Goal: Task Accomplishment & Management: Manage account settings

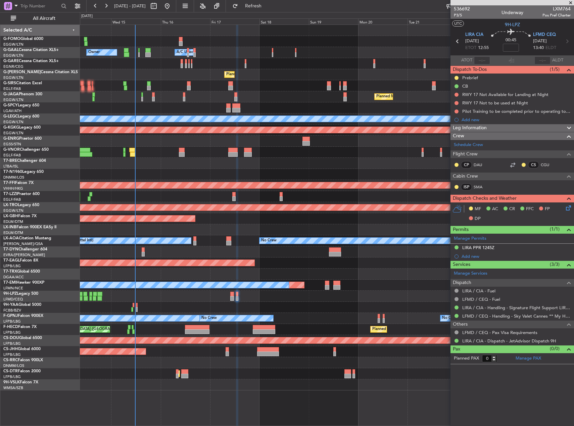
click at [138, 310] on div at bounding box center [327, 307] width 494 height 11
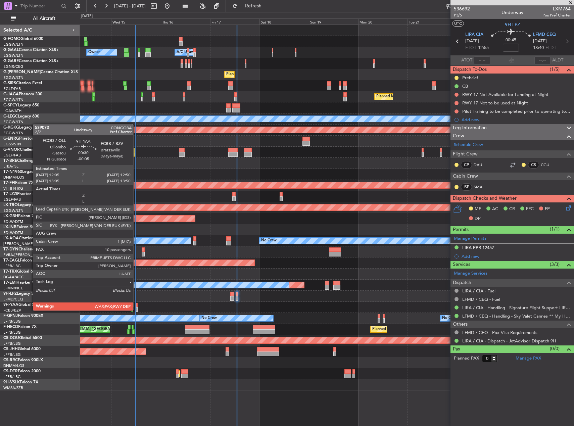
click at [136, 310] on div at bounding box center [137, 309] width 2 height 5
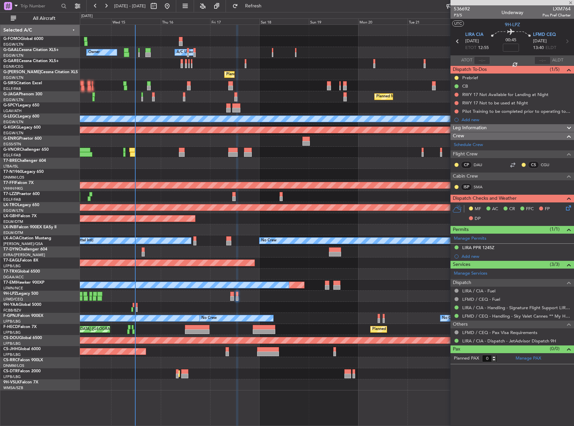
type input "-00:05"
type input "10"
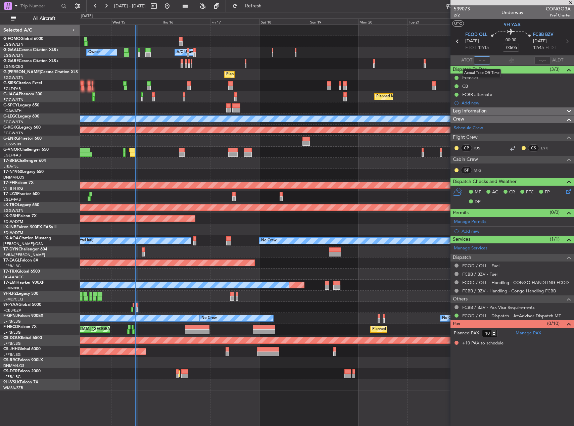
click at [485, 59] on input "text" at bounding box center [482, 60] width 16 height 8
type input "1"
click at [157, 301] on div at bounding box center [327, 296] width 494 height 11
click at [404, 270] on div at bounding box center [327, 274] width 494 height 11
click at [485, 60] on input "text" at bounding box center [482, 60] width 16 height 8
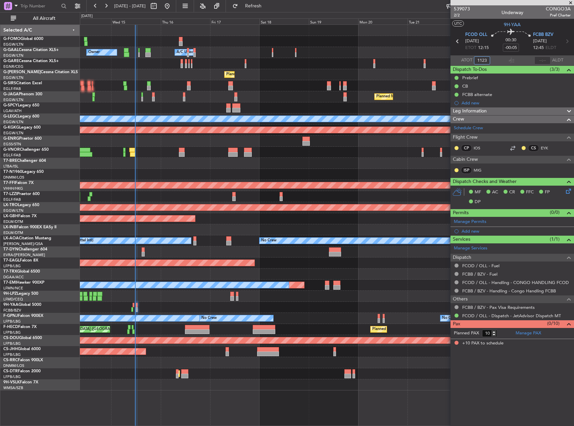
click at [424, 95] on div "Planned Maint [GEOGRAPHIC_DATA] ([GEOGRAPHIC_DATA]) No Crew" at bounding box center [327, 96] width 494 height 11
type input "11:23"
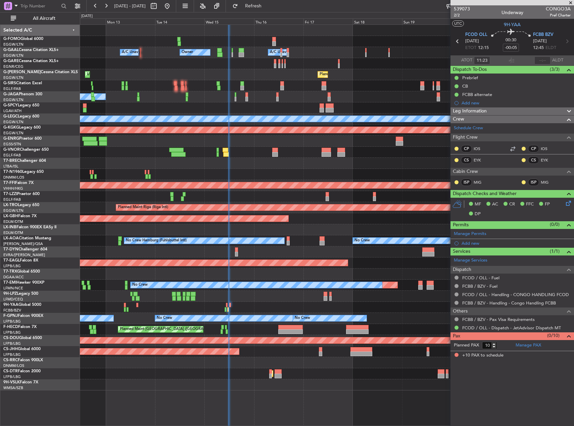
click at [307, 230] on div at bounding box center [327, 229] width 494 height 11
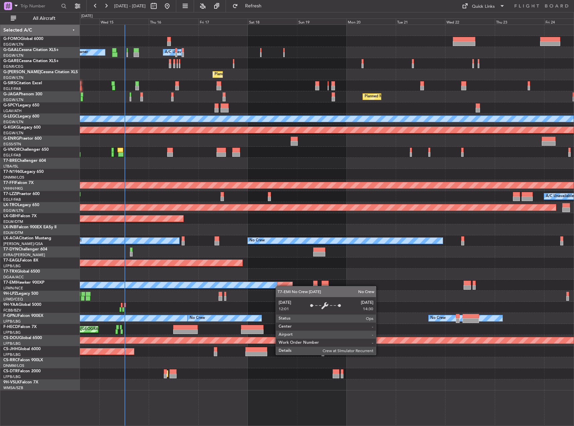
click at [275, 284] on div "Owner Owner A/C Unavailable A/C Unavailable Owner Planned Maint London (Luton) …" at bounding box center [327, 208] width 494 height 366
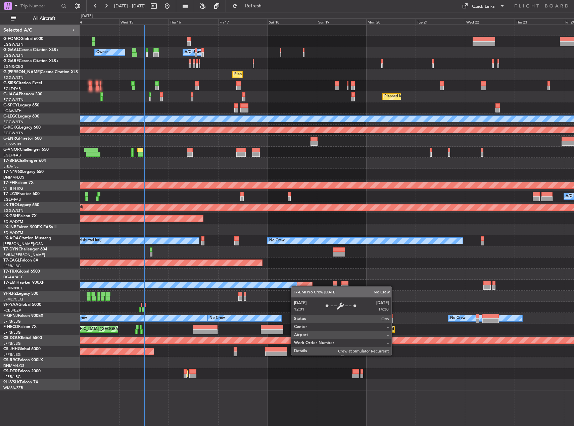
click at [295, 287] on div "No Crew" at bounding box center [171, 285] width 252 height 6
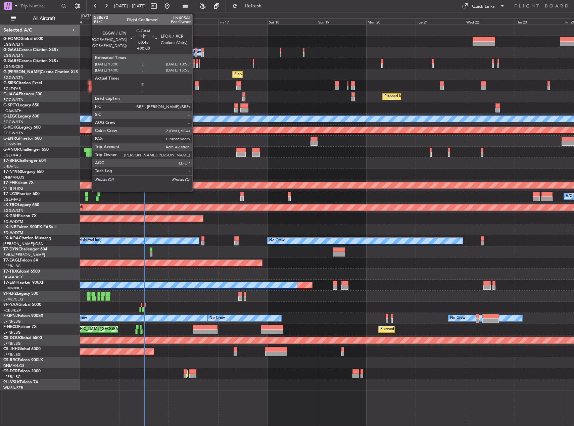
click at [196, 49] on div at bounding box center [196, 50] width 2 height 5
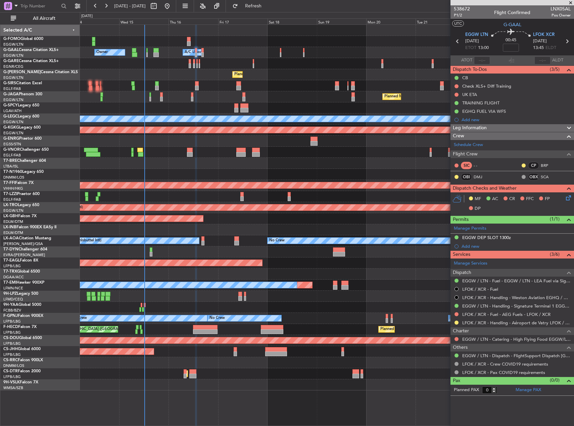
click at [382, 274] on div at bounding box center [327, 274] width 494 height 11
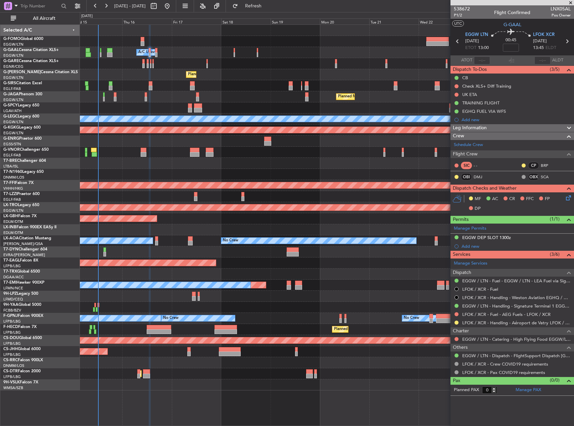
click at [349, 284] on div "Planned Maint No Crew" at bounding box center [327, 285] width 494 height 11
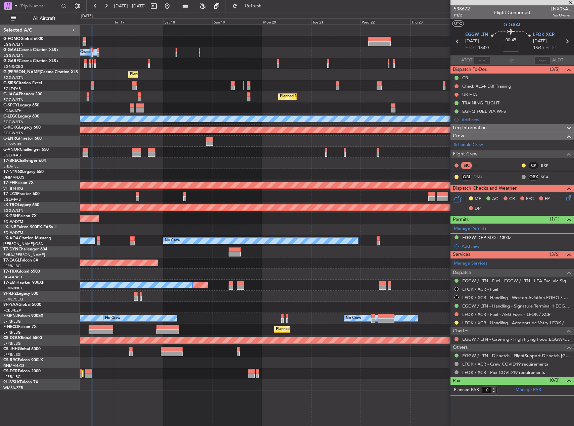
click at [259, 283] on div "Owner A/C Unavailable Owner Owner Planned Maint London (Luton) Planned Maint Ox…" at bounding box center [327, 208] width 494 height 366
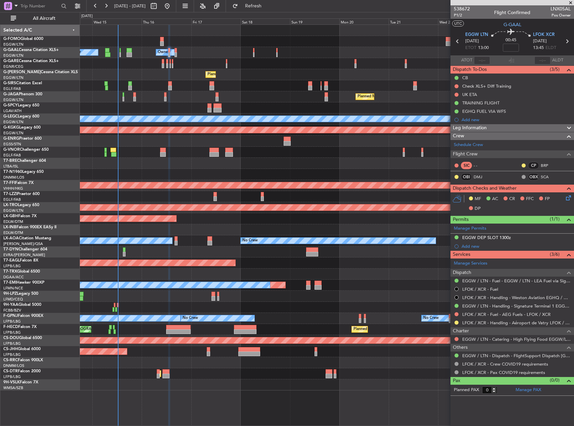
click at [276, 314] on div "No Crew No Crew No Crew Planned Maint Paris (Le Bourget) No Crew" at bounding box center [327, 318] width 494 height 11
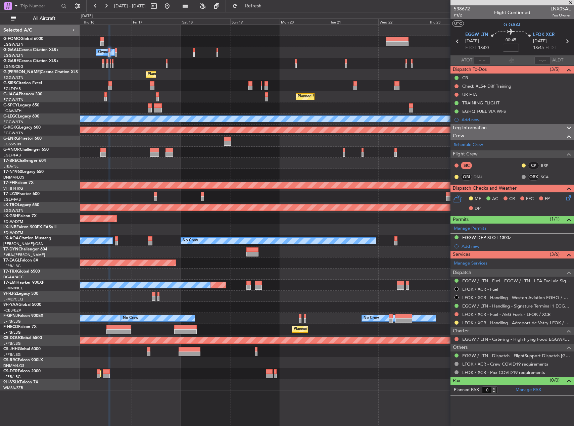
click at [152, 315] on div "No Crew No Crew No Crew Planned Maint Paris (Le Bourget)" at bounding box center [327, 318] width 494 height 11
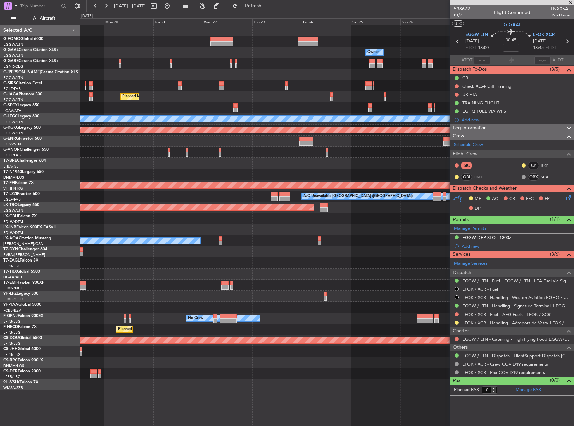
click at [189, 274] on div at bounding box center [327, 274] width 494 height 11
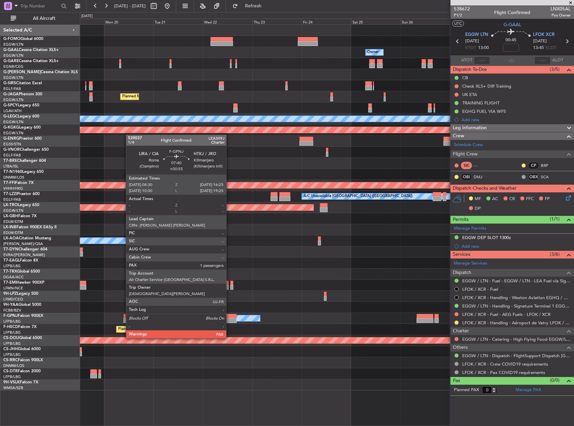
click at [230, 320] on div at bounding box center [228, 320] width 16 height 5
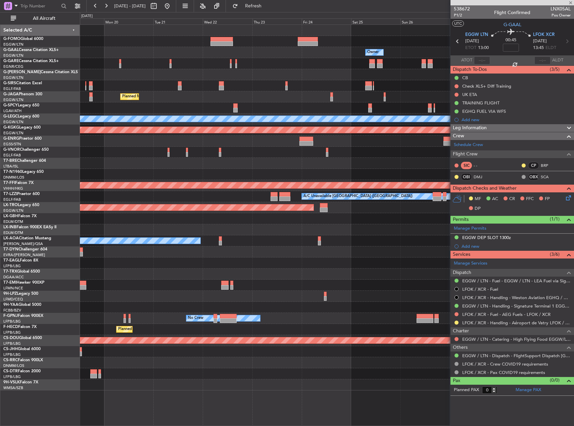
type input "+00:55"
type input "6"
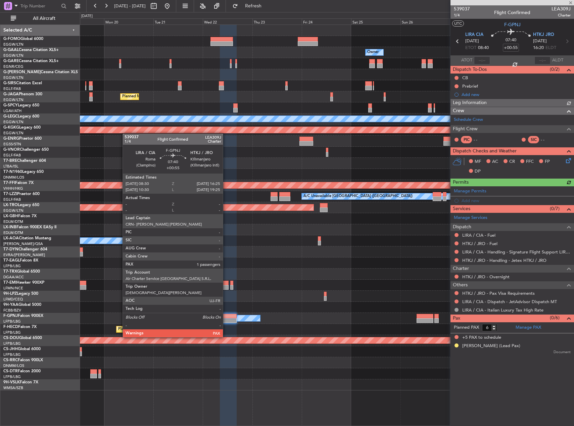
click at [226, 319] on div at bounding box center [228, 320] width 16 height 5
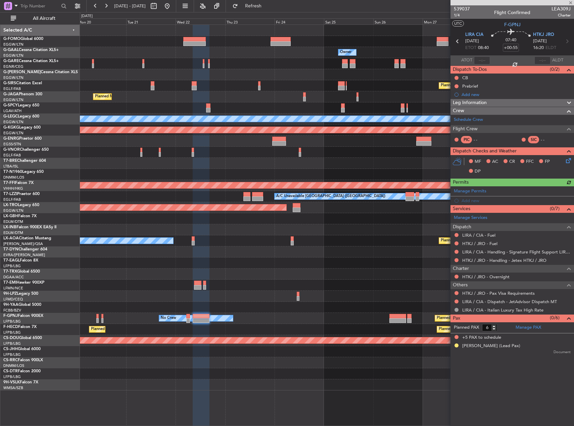
click at [258, 294] on div "Owner Owner Planned Maint Oxford (Kidlington) Planned Maint Paris (Le Bourget) …" at bounding box center [327, 208] width 494 height 366
click at [371, 259] on div "Planned Maint Dubai (Al Maktoum Intl)" at bounding box center [327, 263] width 494 height 11
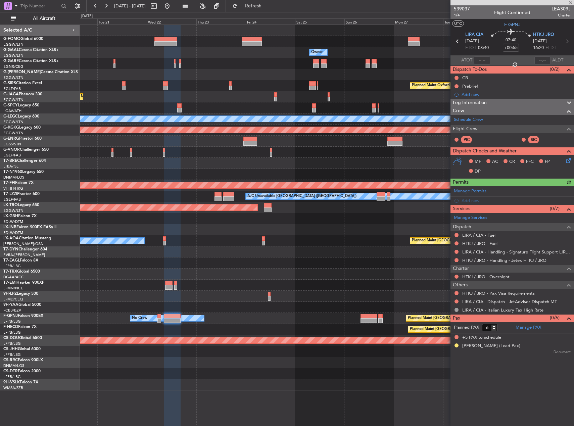
click at [335, 261] on div at bounding box center [327, 263] width 494 height 11
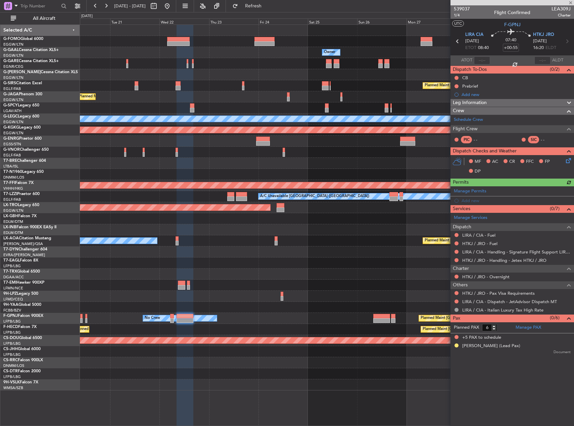
click at [348, 265] on div "Planned Maint Dubai (Al Maktoum Intl)" at bounding box center [327, 263] width 494 height 11
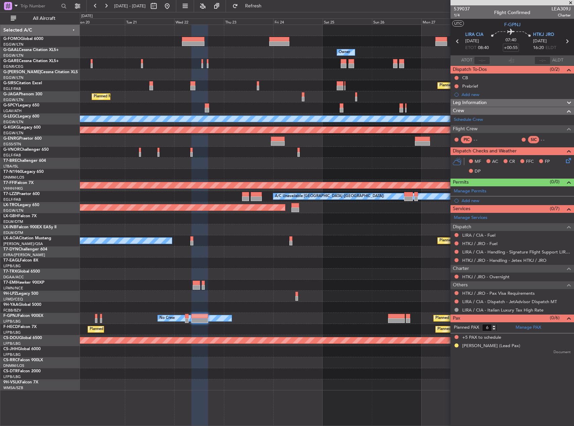
click at [368, 272] on div "Owner Owner Planned Maint Oxford (Kidlington) Planned Maint Paris (Le Bourget) …" at bounding box center [327, 208] width 494 height 366
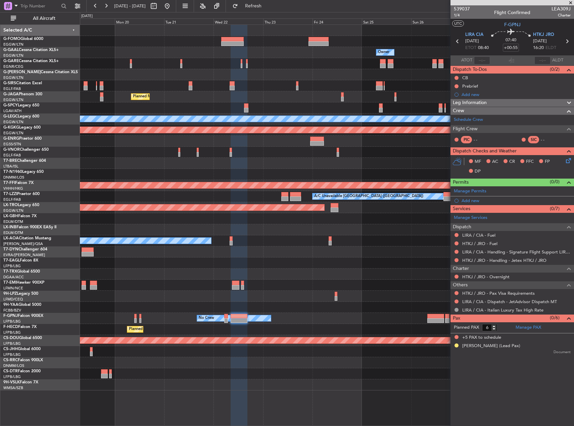
click at [431, 326] on div "Planned Maint Paris (Le Bourget) Planned Maint Paris (Le Bourget)" at bounding box center [327, 329] width 494 height 11
click at [312, 301] on div "Owner Planned Maint London (Luton) Planned Maint Oxford (Kidlington) Planned Ma…" at bounding box center [327, 208] width 494 height 366
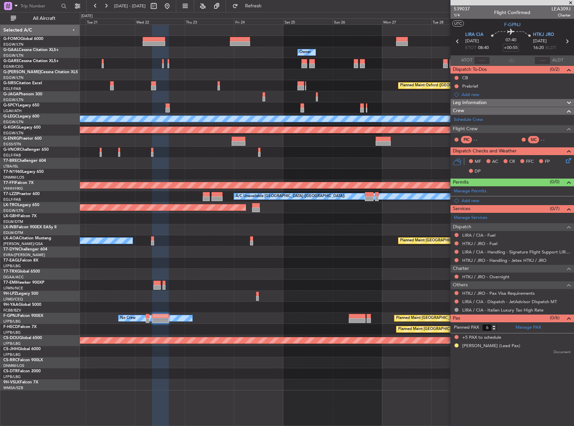
click at [363, 257] on div at bounding box center [327, 252] width 494 height 11
click at [327, 284] on div "Planned Maint No Crew" at bounding box center [327, 285] width 494 height 11
click at [332, 290] on div "Planned Maint No Crew" at bounding box center [327, 285] width 494 height 11
click at [473, 119] on link "Schedule Crew" at bounding box center [468, 120] width 29 height 7
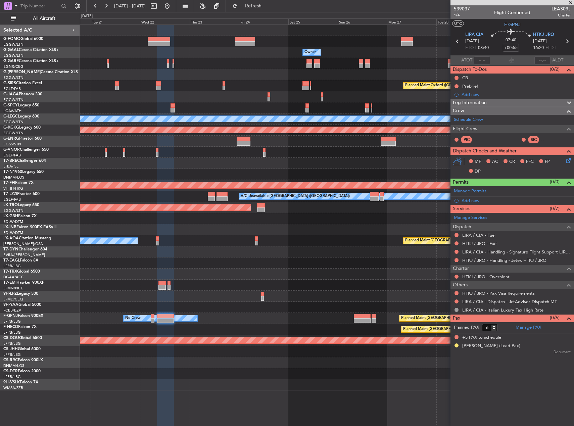
click at [266, 287] on div "Planned Maint No Crew" at bounding box center [327, 285] width 494 height 11
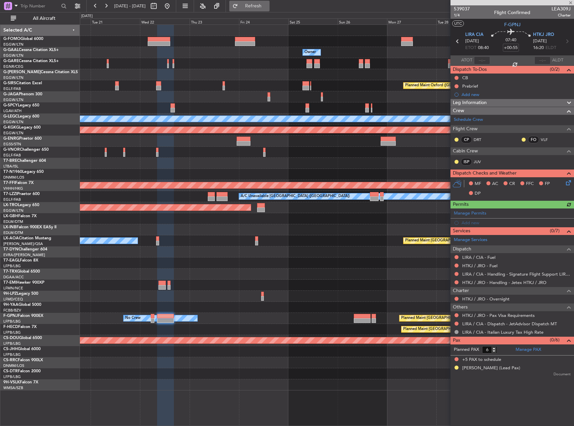
click at [258, 7] on button "Refresh" at bounding box center [249, 6] width 40 height 11
click at [384, 262] on div at bounding box center [327, 263] width 494 height 11
click at [568, 213] on span at bounding box center [568, 211] width 8 height 5
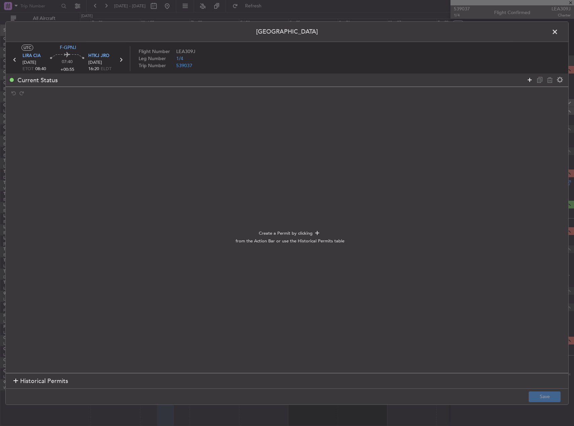
click at [529, 80] on icon at bounding box center [530, 80] width 8 height 8
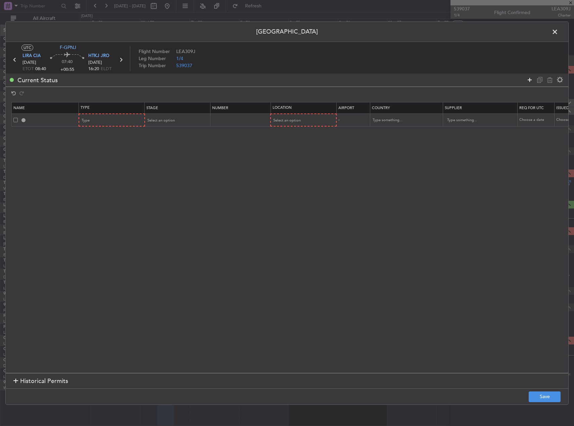
click at [529, 80] on icon at bounding box center [530, 80] width 8 height 8
click at [122, 120] on div "Type" at bounding box center [110, 121] width 56 height 10
click at [106, 156] on span "PPR" at bounding box center [112, 154] width 60 height 10
click at [190, 117] on div "Select an option" at bounding box center [175, 121] width 56 height 10
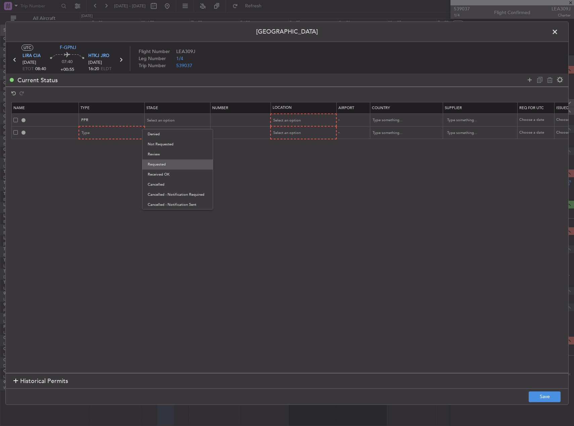
click at [195, 167] on span "Requested" at bounding box center [178, 165] width 60 height 10
click at [296, 119] on span "Select an option" at bounding box center [288, 120] width 28 height 5
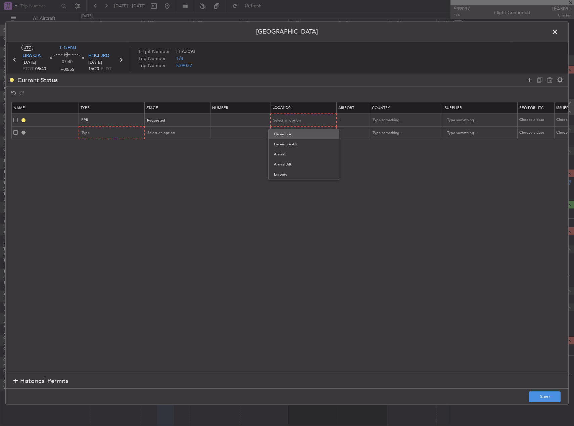
click at [299, 136] on span "Departure" at bounding box center [304, 134] width 60 height 10
click at [116, 134] on div "Type" at bounding box center [110, 133] width 56 height 10
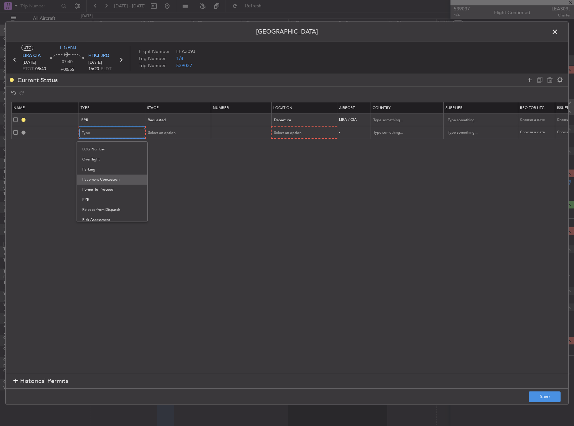
scroll to position [135, 0]
click at [108, 170] on span "Landing" at bounding box center [112, 173] width 60 height 10
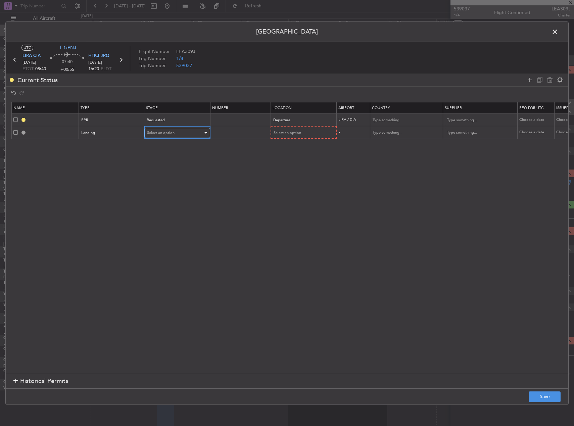
click at [159, 130] on span "Select an option" at bounding box center [161, 132] width 28 height 5
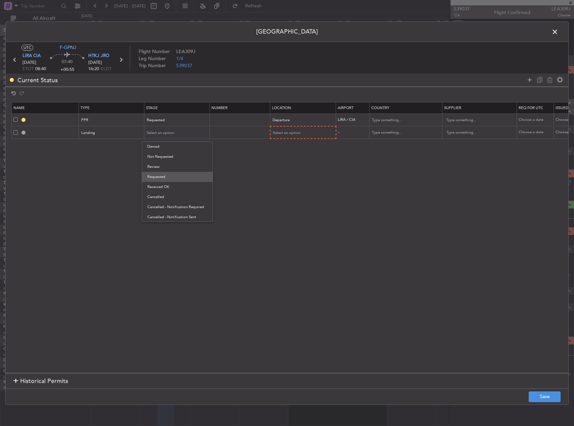
click at [188, 175] on span "Requested" at bounding box center [177, 177] width 60 height 10
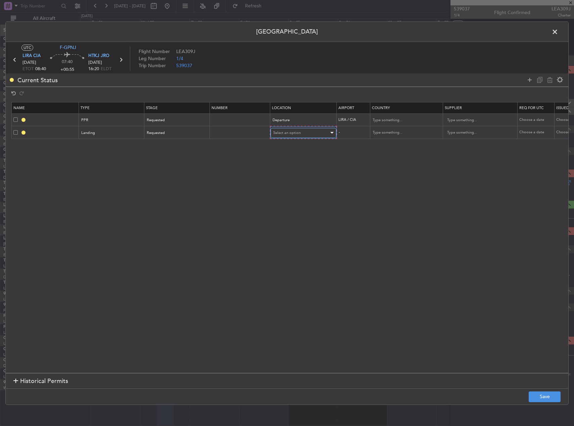
click at [299, 136] on div "Select an option" at bounding box center [301, 133] width 56 height 10
click at [294, 164] on span "Arrival" at bounding box center [304, 167] width 60 height 10
click at [550, 396] on button "Save" at bounding box center [545, 397] width 32 height 11
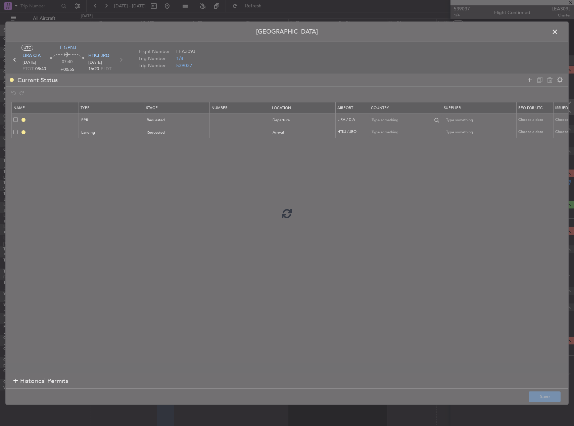
type input "LIRA PPR"
type input "Italy"
type input "NNN"
type input "HTKJ LDG"
type input "Tanzania, Republic of"
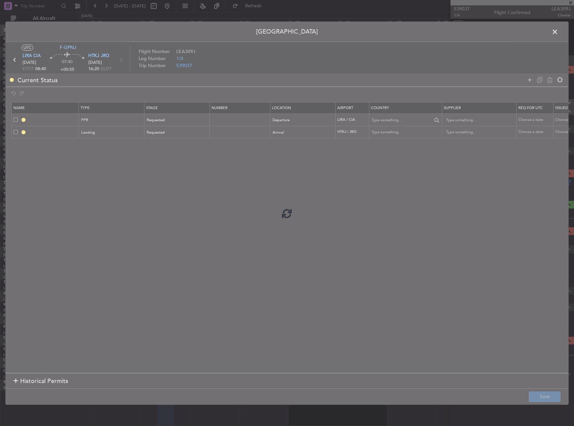
type input "NNN"
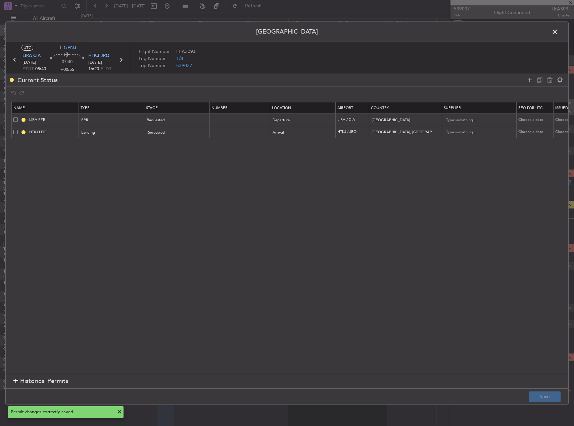
click at [559, 35] on span at bounding box center [559, 33] width 0 height 13
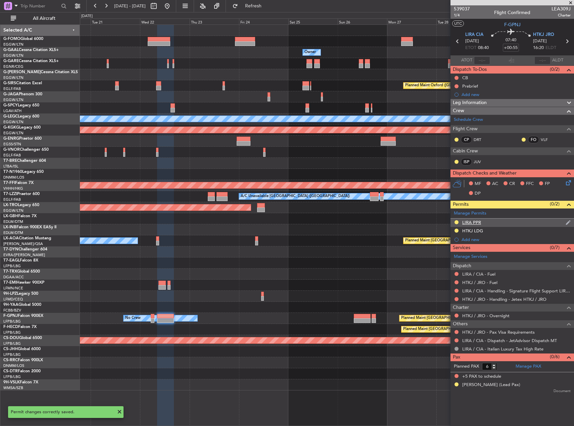
click at [490, 224] on div "LIRA PPR" at bounding box center [513, 223] width 124 height 8
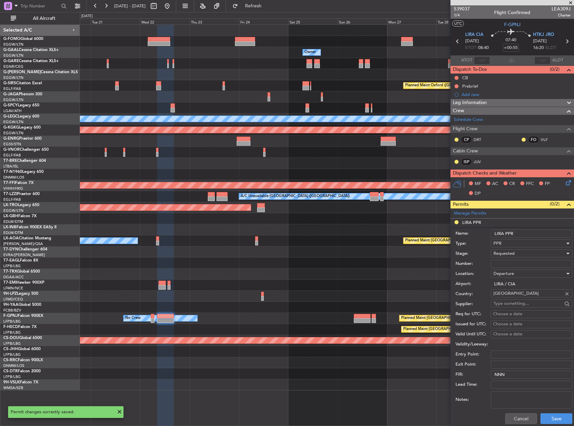
click at [531, 235] on input "LIRA PPR" at bounding box center [532, 234] width 82 height 8
type input "LIRA PPR 0840z"
click at [544, 416] on button "Save" at bounding box center [557, 419] width 32 height 11
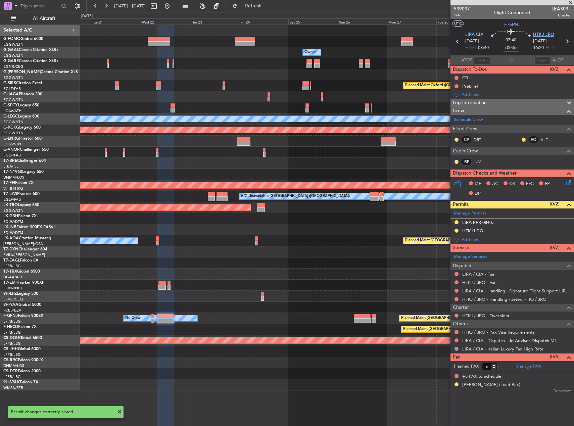
click at [544, 36] on span "HTKJ JRO" at bounding box center [543, 35] width 21 height 7
click at [314, 307] on div at bounding box center [327, 307] width 494 height 11
click at [293, 319] on div "No Crew Planned Maint Paris (Le Bourget) No Crew" at bounding box center [327, 318] width 494 height 11
click at [457, 334] on div at bounding box center [456, 332] width 5 height 5
click at [457, 333] on button at bounding box center [457, 332] width 4 height 4
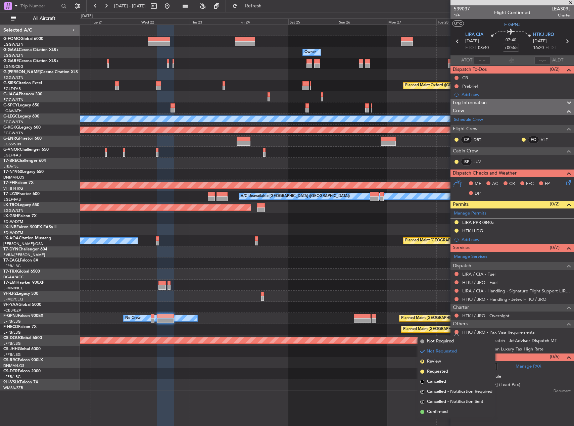
click at [389, 296] on div at bounding box center [327, 296] width 494 height 11
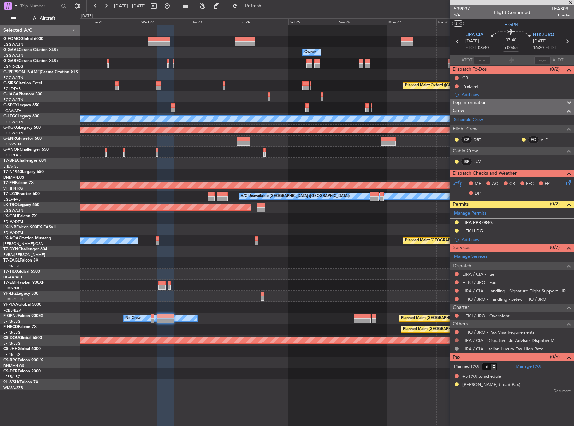
click at [456, 339] on button at bounding box center [457, 341] width 4 height 4
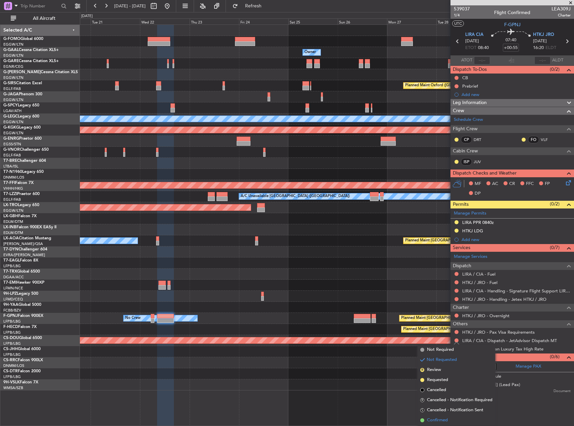
click at [446, 417] on li "Confirmed" at bounding box center [457, 421] width 78 height 10
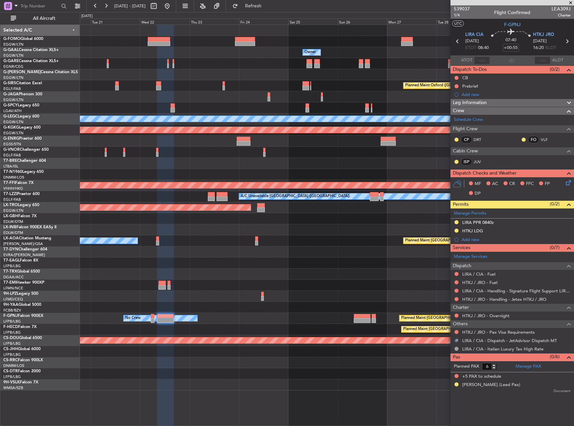
click at [321, 288] on div "Planned Maint No Crew" at bounding box center [327, 285] width 494 height 11
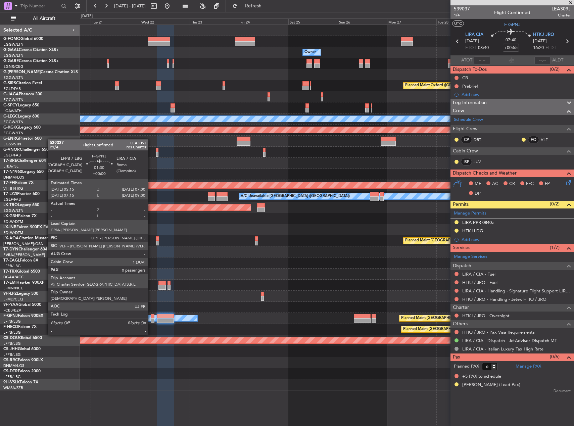
click at [151, 316] on div at bounding box center [153, 316] width 4 height 5
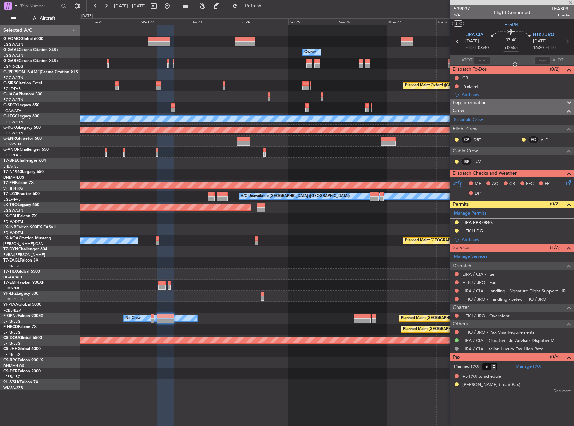
type input "0"
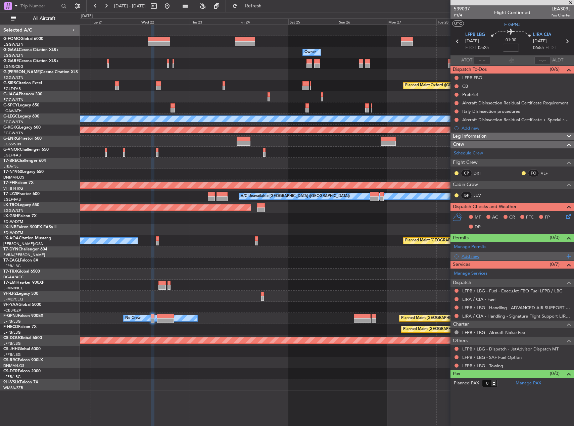
click at [569, 255] on span at bounding box center [568, 256] width 6 height 9
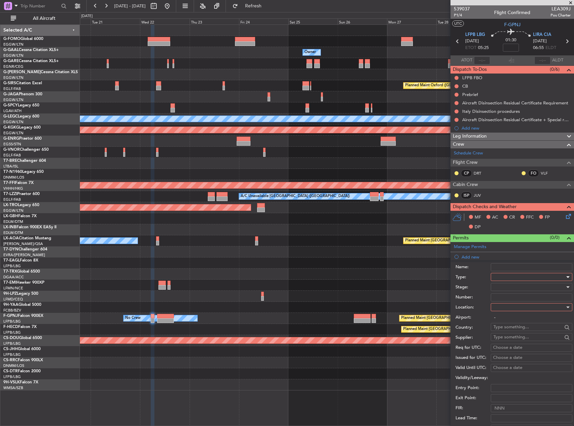
click at [509, 277] on div at bounding box center [530, 277] width 72 height 10
click at [503, 313] on span "PPR" at bounding box center [529, 311] width 71 height 10
click at [507, 291] on div at bounding box center [530, 287] width 72 height 10
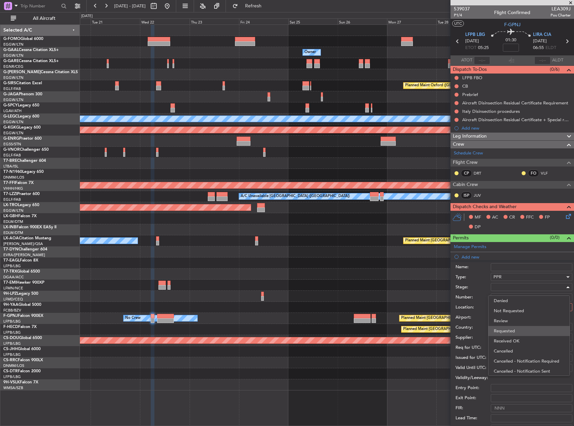
click at [517, 331] on span "Requested" at bounding box center [529, 331] width 71 height 10
click at [509, 310] on div at bounding box center [530, 307] width 72 height 10
click at [512, 339] on span "Arrival" at bounding box center [529, 341] width 71 height 10
type input "LIRA / CIA"
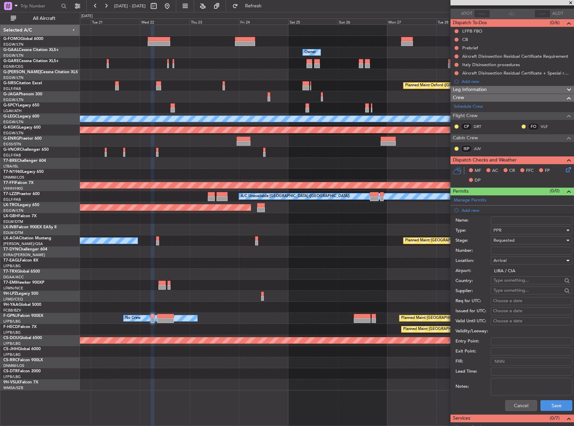
scroll to position [101, 0]
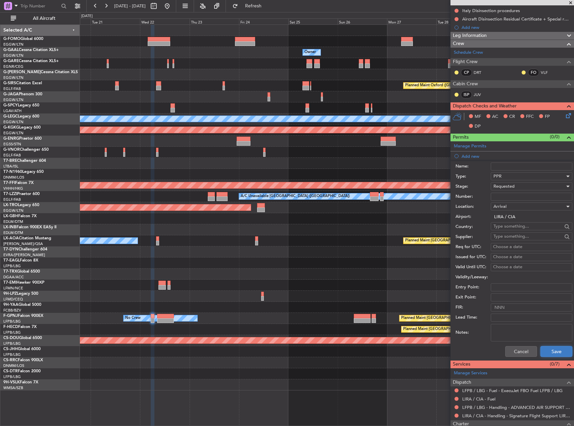
click at [551, 352] on button "Save" at bounding box center [557, 351] width 32 height 11
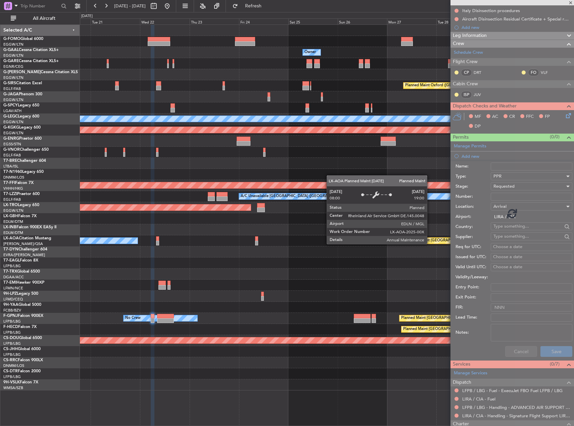
scroll to position [0, 0]
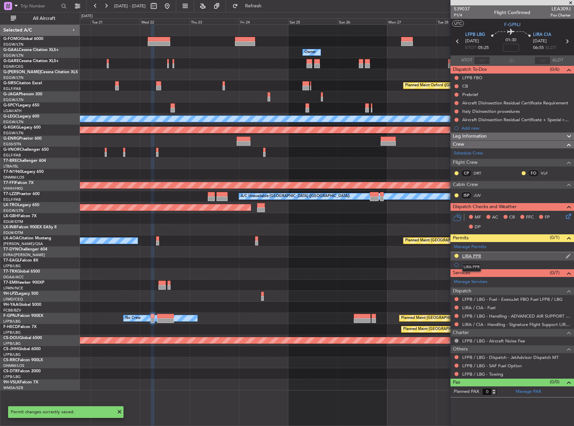
click at [478, 255] on div "LIRA PPR" at bounding box center [472, 256] width 19 height 6
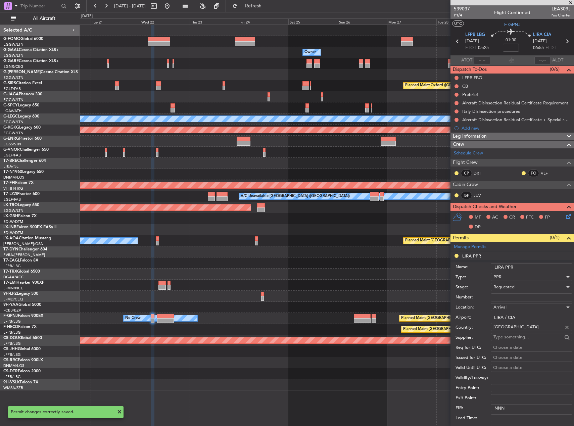
click at [528, 266] on input "LIRA PPR" at bounding box center [532, 267] width 82 height 8
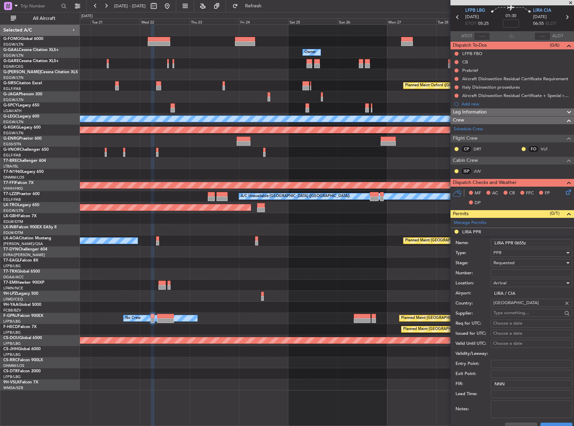
scroll to position [67, 0]
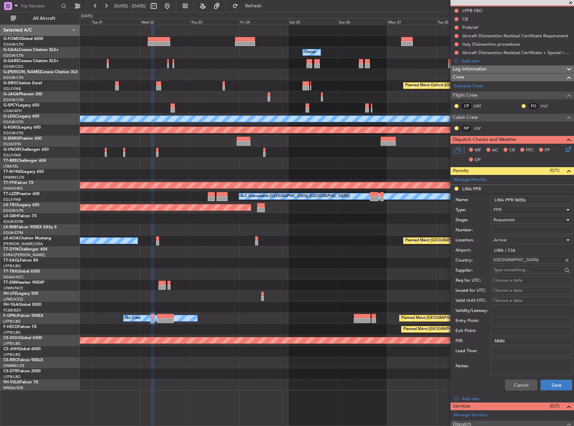
type input "LIRA PPR 0655z"
click at [542, 384] on button "Save" at bounding box center [557, 385] width 32 height 11
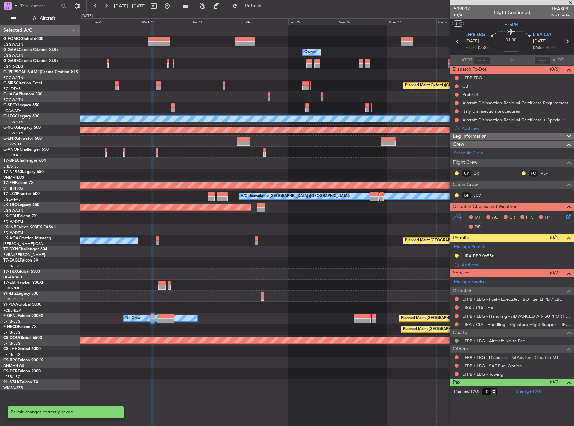
scroll to position [0, 0]
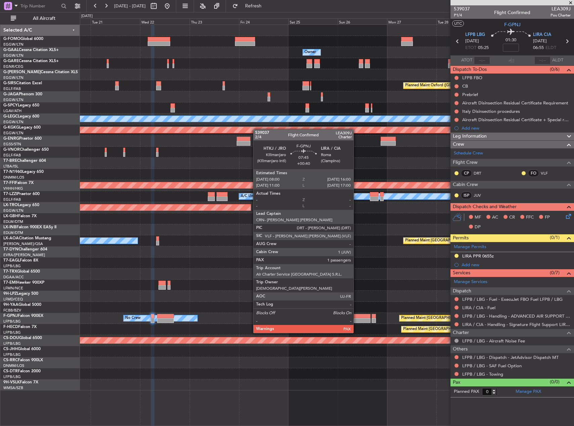
click at [357, 314] on div at bounding box center [362, 316] width 17 height 5
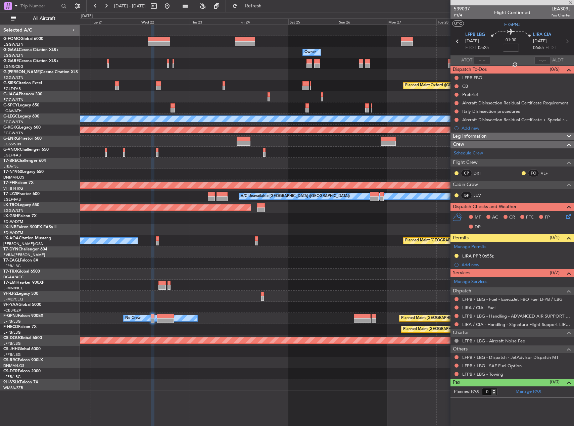
type input "+00:40"
type input "6"
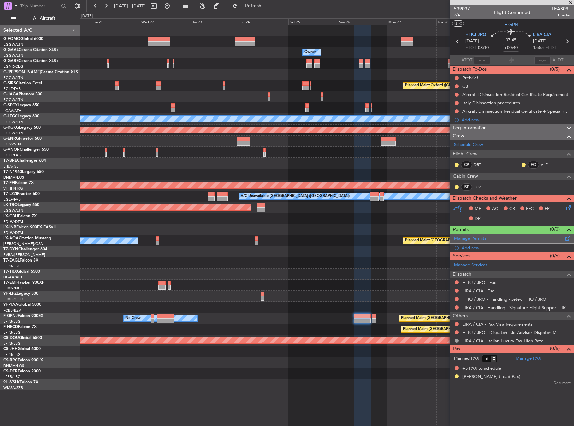
click at [566, 239] on span at bounding box center [568, 236] width 8 height 5
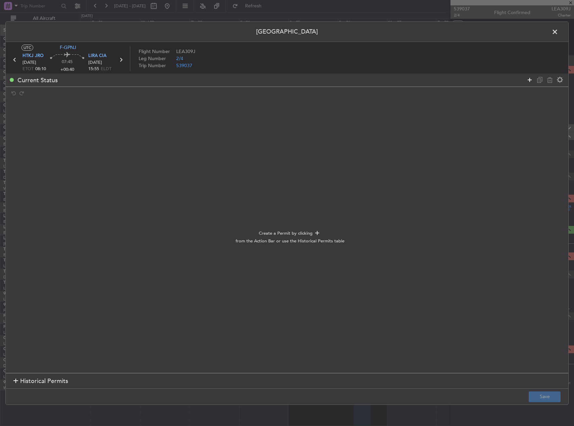
click at [528, 79] on icon at bounding box center [530, 80] width 8 height 8
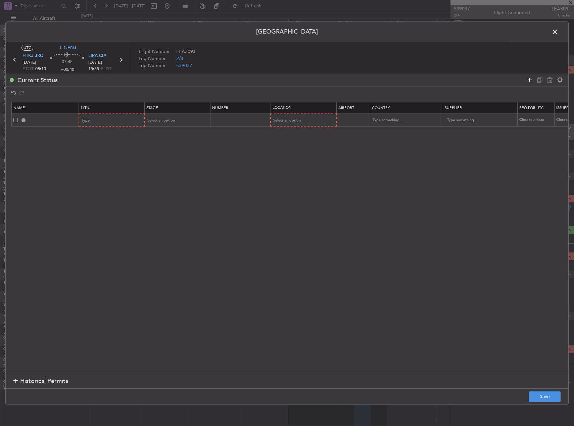
click at [529, 79] on icon at bounding box center [530, 80] width 8 height 8
click at [100, 118] on div "Type" at bounding box center [110, 121] width 56 height 10
click at [105, 182] on span "Departure" at bounding box center [112, 181] width 60 height 10
click at [127, 131] on div "Type" at bounding box center [110, 133] width 56 height 10
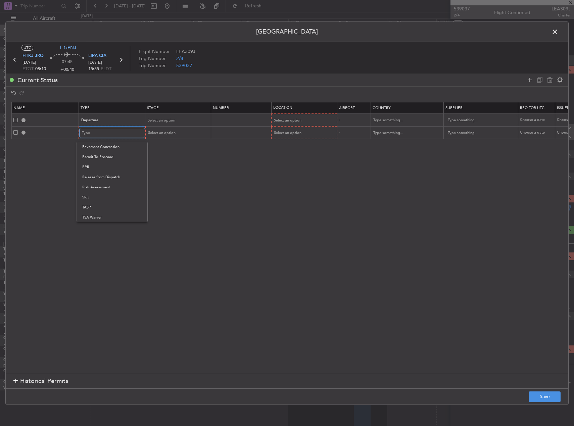
scroll to position [202, 0]
click at [99, 167] on span "PPR" at bounding box center [112, 167] width 60 height 10
click at [158, 122] on span "Select an option" at bounding box center [161, 120] width 28 height 5
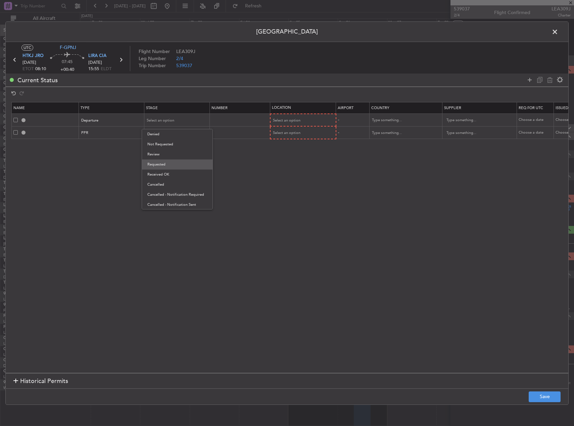
click at [164, 163] on span "Requested" at bounding box center [177, 165] width 60 height 10
click at [168, 134] on span "Select an option" at bounding box center [161, 132] width 28 height 5
click at [166, 174] on span "Requested" at bounding box center [177, 177] width 60 height 10
click at [297, 120] on span "Select an option" at bounding box center [287, 120] width 28 height 5
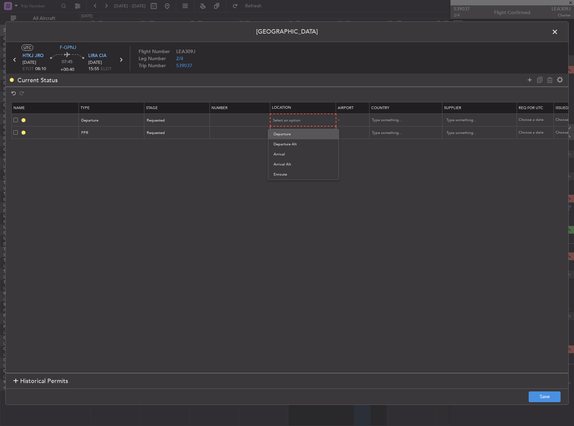
click at [296, 132] on span "Departure" at bounding box center [304, 134] width 60 height 10
click at [295, 132] on span "Select an option" at bounding box center [287, 132] width 28 height 5
drag, startPoint x: 295, startPoint y: 132, endPoint x: 290, endPoint y: 166, distance: 34.0
click at [290, 166] on span "Arrival" at bounding box center [304, 167] width 60 height 10
click at [544, 399] on button "Save" at bounding box center [545, 397] width 32 height 11
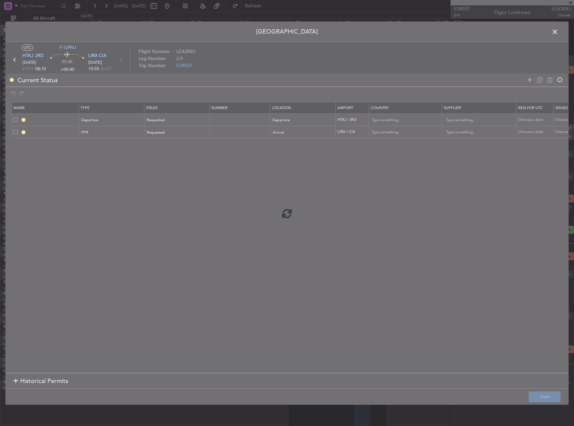
type input "DEPARTURE"
type input "Tanzania, Republic of"
type input "NNN"
type input "LIRA PPR"
type input "Italy"
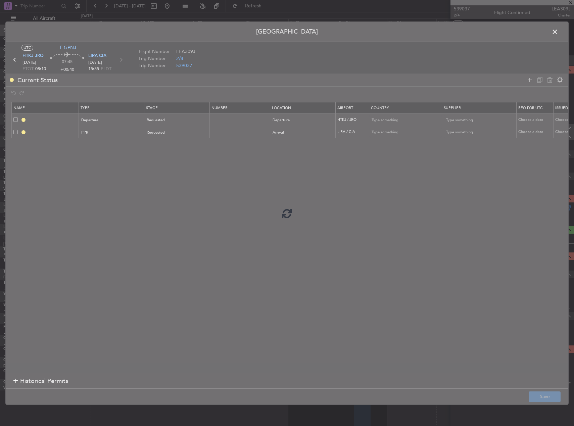
type input "NNN"
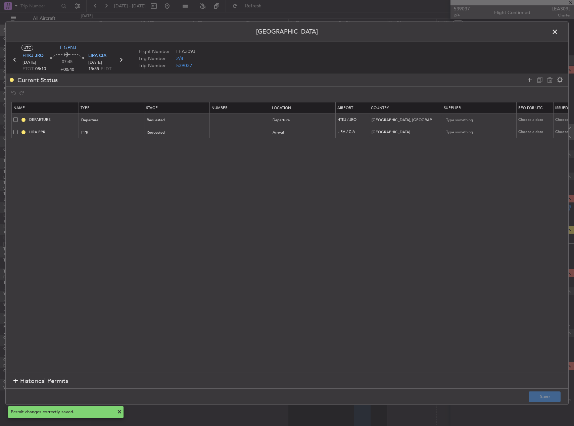
click at [58, 133] on mat-tooltip-component "DEPARTURE" at bounding box center [54, 132] width 34 height 18
click at [52, 133] on div "DEPARTURE" at bounding box center [53, 132] width 24 height 8
click at [59, 133] on input "LIRA PPR" at bounding box center [53, 132] width 50 height 6
type input "LIRA PPR 1555z"
click at [533, 393] on button "Save" at bounding box center [545, 397] width 32 height 11
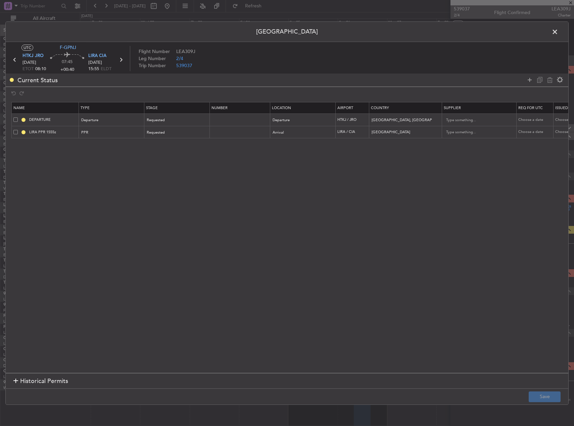
click at [559, 32] on span at bounding box center [559, 33] width 0 height 13
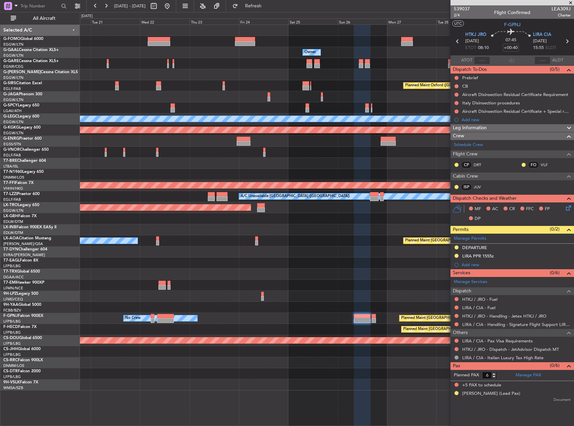
click at [344, 283] on div "Planned Maint No Crew" at bounding box center [327, 285] width 494 height 11
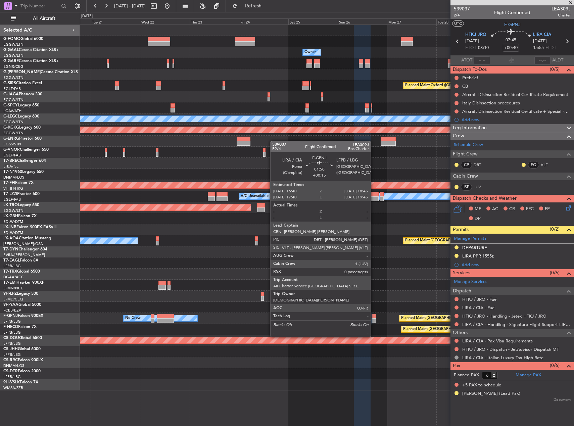
click at [374, 318] on div at bounding box center [374, 316] width 4 height 5
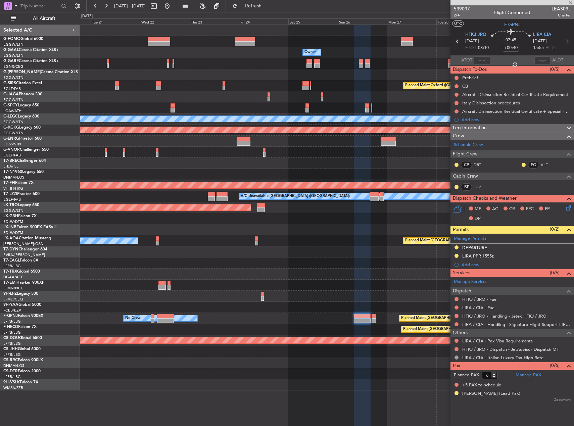
type input "+00:15"
type input "0"
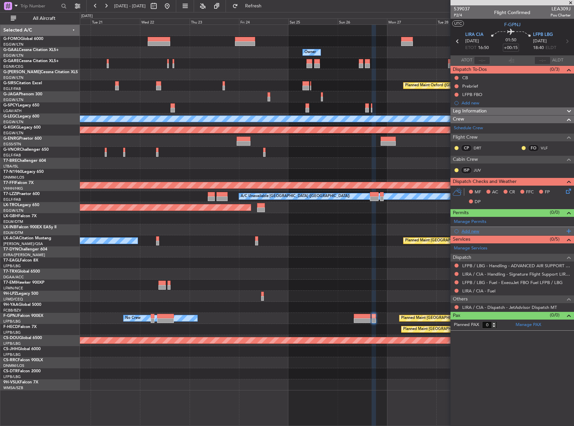
click at [475, 234] on div "Add new" at bounding box center [513, 231] width 124 height 8
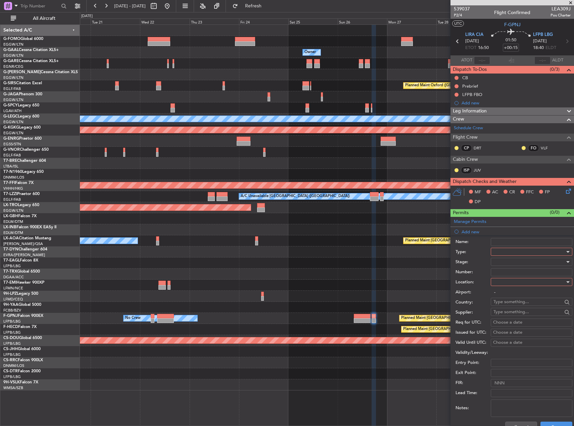
click at [500, 249] on div at bounding box center [530, 252] width 72 height 10
click at [506, 290] on span "PPR" at bounding box center [529, 285] width 71 height 10
click at [502, 265] on div at bounding box center [530, 262] width 72 height 10
click at [512, 303] on span "Requested" at bounding box center [529, 306] width 71 height 10
click at [514, 284] on div at bounding box center [530, 282] width 72 height 10
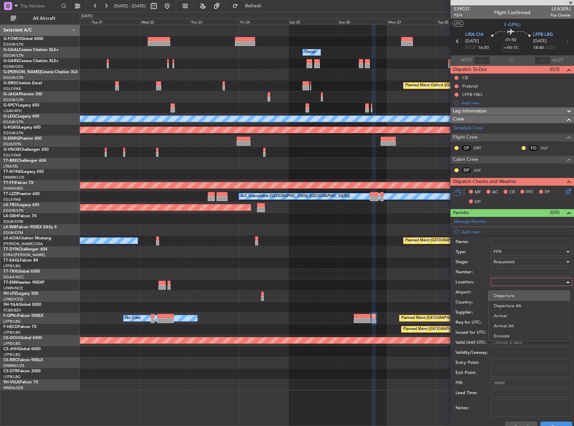
click at [512, 299] on span "Departure" at bounding box center [529, 296] width 71 height 10
type input "LIRA / CIA"
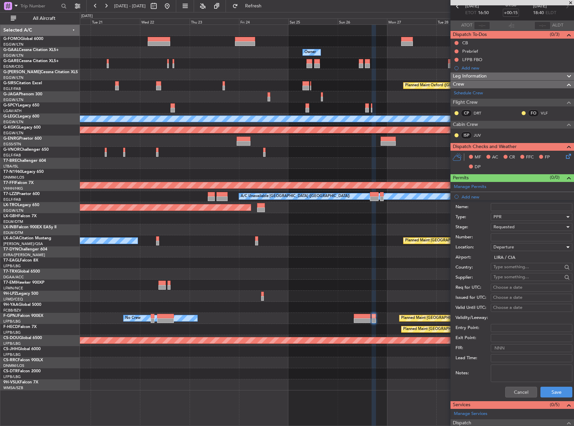
scroll to position [67, 0]
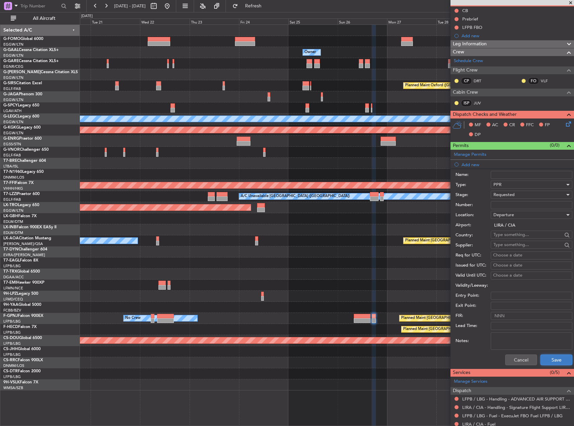
click at [554, 362] on button "Save" at bounding box center [557, 360] width 32 height 11
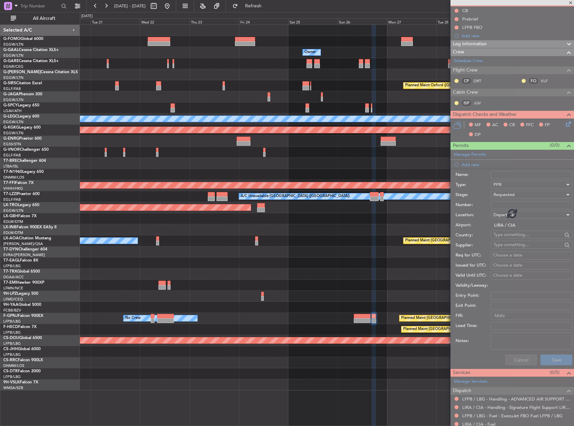
scroll to position [0, 0]
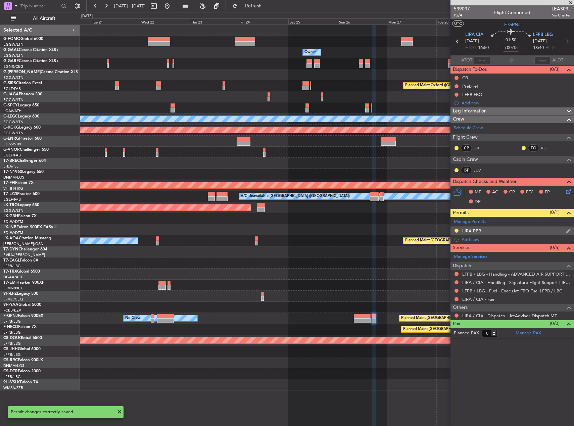
click at [480, 229] on div "LIRA PPR" at bounding box center [472, 231] width 19 height 6
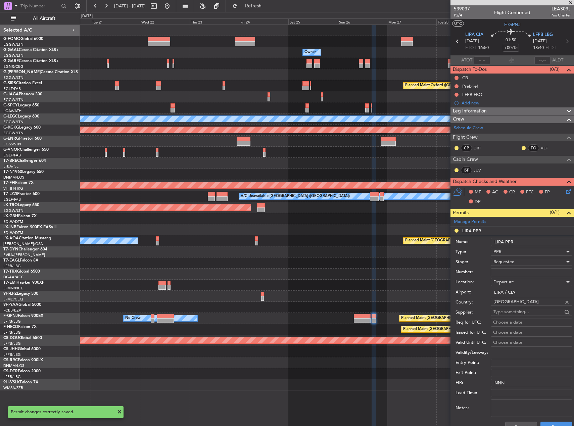
click at [535, 245] on input "LIRA PPR" at bounding box center [532, 242] width 82 height 8
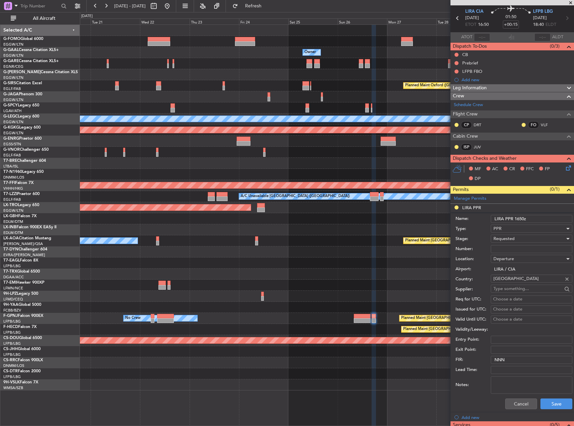
scroll to position [34, 0]
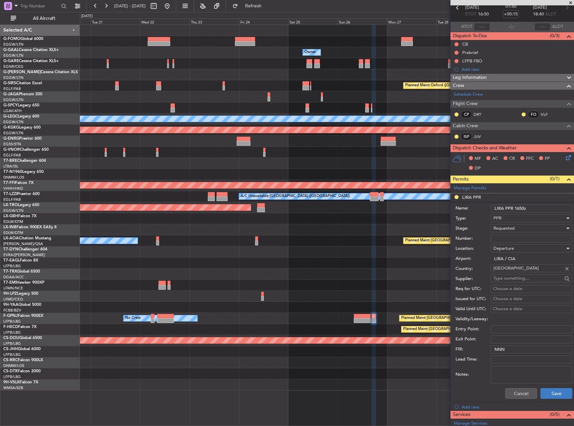
type input "LIRA PPR 1650z"
click at [554, 391] on button "Save" at bounding box center [557, 393] width 32 height 11
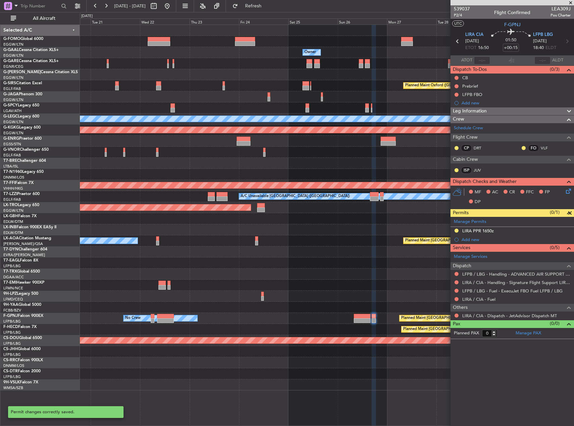
scroll to position [0, 0]
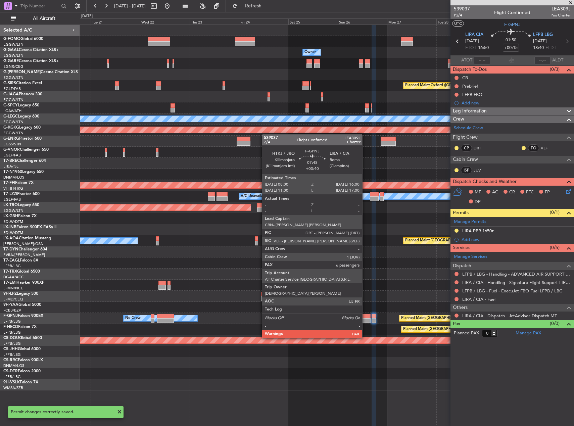
click at [366, 319] on div at bounding box center [362, 320] width 17 height 5
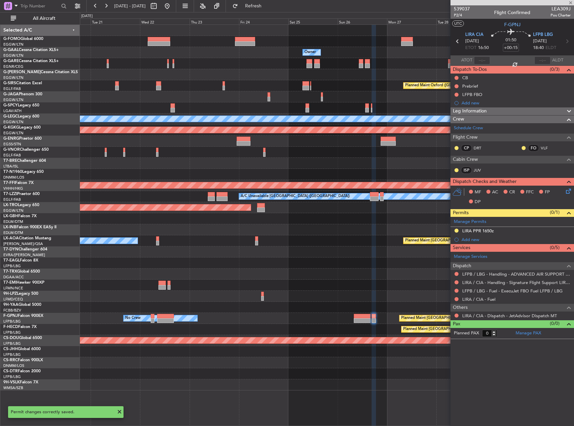
type input "+00:40"
type input "6"
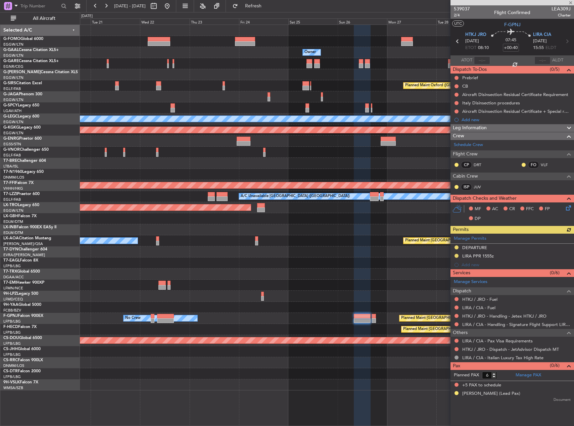
click at [333, 240] on div "No Crew Planned Maint Monchengladbach" at bounding box center [327, 240] width 494 height 11
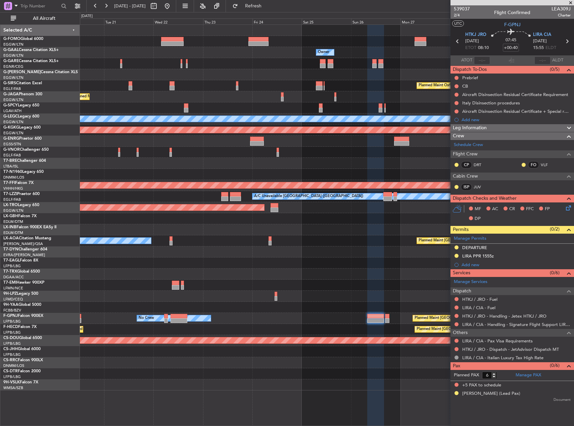
click at [294, 249] on div "Owner Owner Planned Maint Oxford (Kidlington) Planned Maint Paris (Le Bourget) …" at bounding box center [327, 208] width 494 height 366
click at [370, 253] on div at bounding box center [327, 252] width 494 height 11
click at [482, 131] on span "Leg Information" at bounding box center [470, 128] width 34 height 8
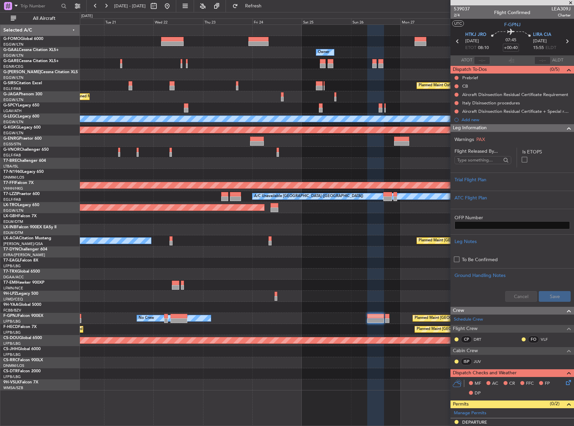
click at [481, 129] on span "Leg Information" at bounding box center [470, 128] width 34 height 8
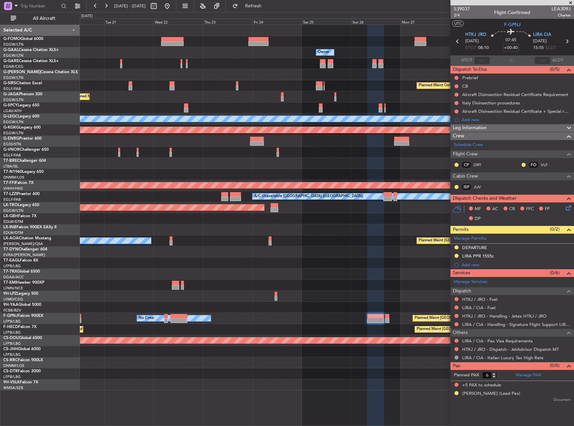
click at [182, 324] on div "Planned Maint Paris (Le Bourget) No Crew No Crew" at bounding box center [327, 318] width 494 height 11
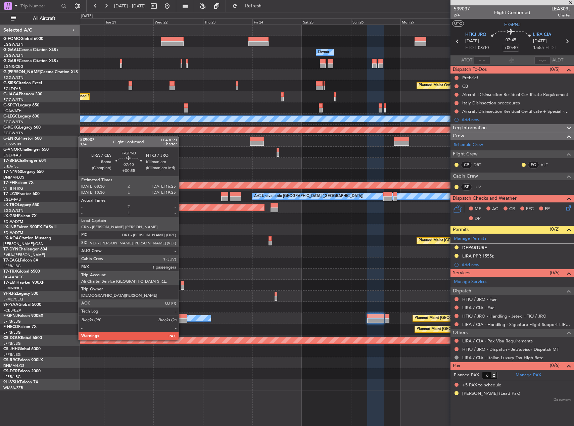
click at [182, 322] on div at bounding box center [179, 320] width 16 height 5
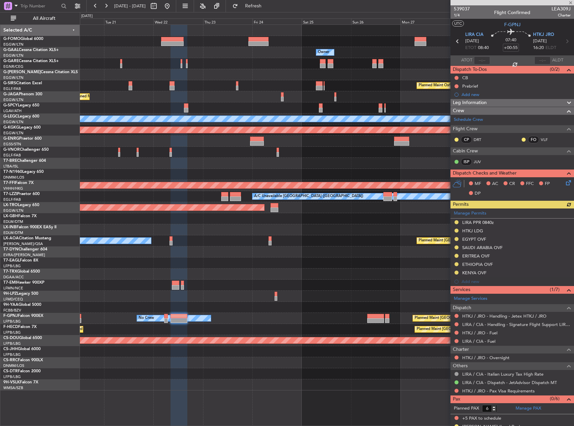
click at [500, 100] on div "Leg Information" at bounding box center [513, 103] width 124 height 8
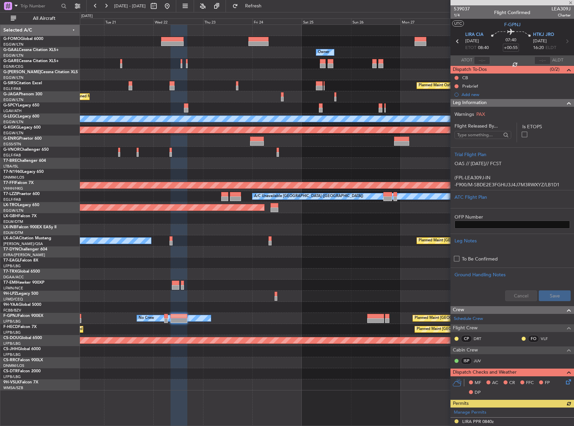
click at [500, 100] on div "Leg Information" at bounding box center [513, 103] width 124 height 8
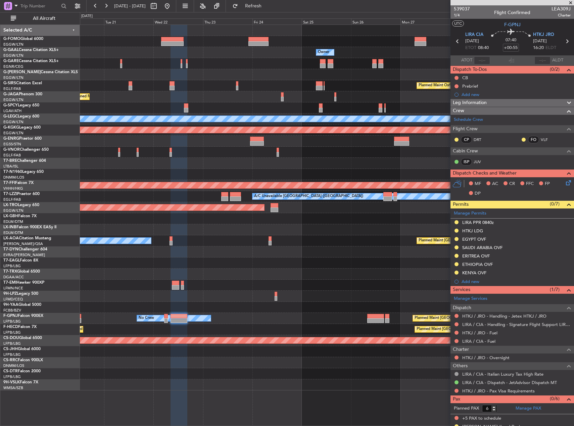
click at [380, 313] on div "Planned Maint Paris (Le Bourget) No Crew No Crew" at bounding box center [327, 318] width 494 height 11
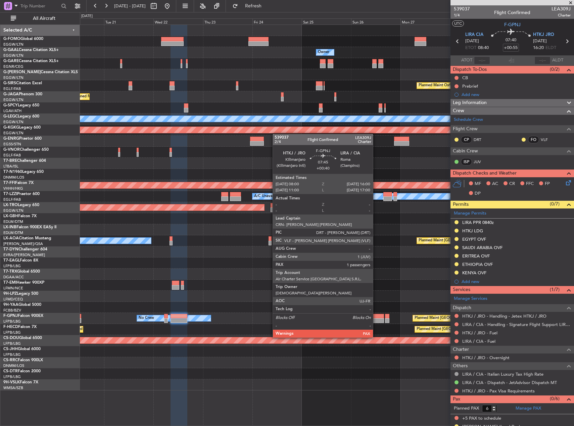
click at [376, 319] on div at bounding box center [376, 320] width 17 height 5
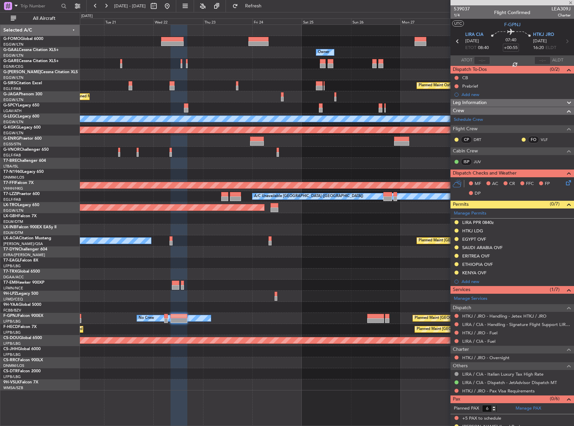
type input "+00:40"
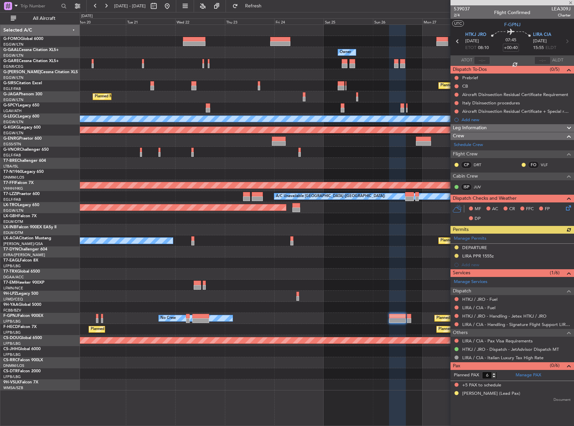
click at [311, 303] on div at bounding box center [327, 307] width 494 height 11
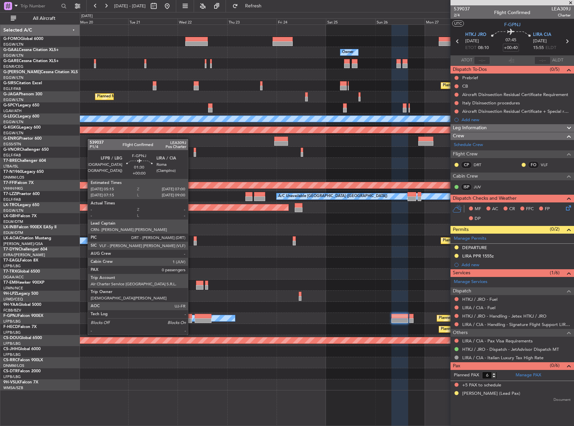
click at [191, 316] on div at bounding box center [190, 316] width 4 height 5
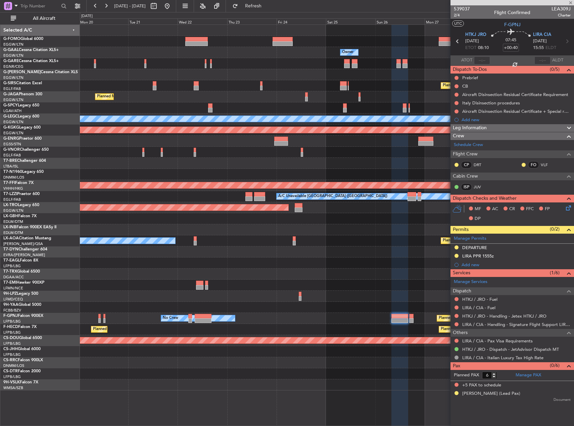
type input "0"
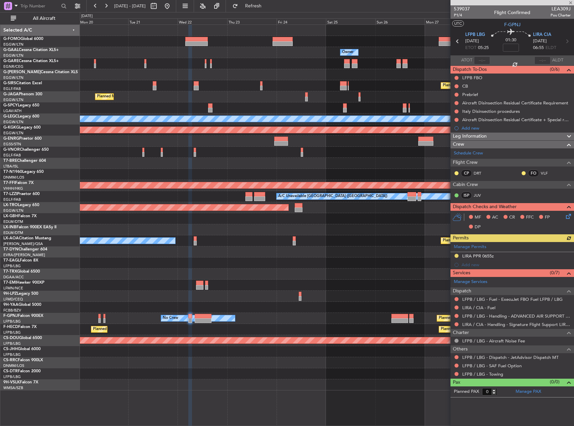
click at [327, 302] on div at bounding box center [327, 307] width 494 height 11
click at [459, 356] on div at bounding box center [456, 357] width 5 height 5
click at [459, 356] on button at bounding box center [457, 357] width 4 height 4
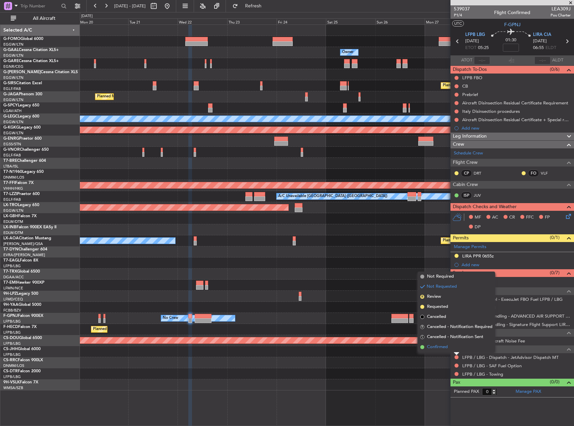
click at [435, 348] on span "Confirmed" at bounding box center [437, 347] width 21 height 7
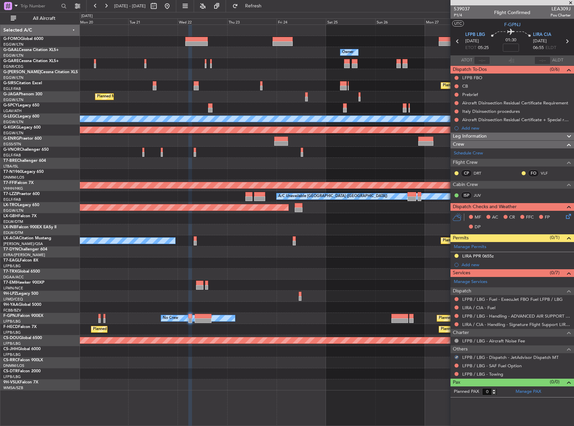
click at [318, 297] on div at bounding box center [327, 296] width 494 height 11
click at [321, 245] on div "Planned Maint Monchengladbach No Crew" at bounding box center [327, 240] width 494 height 11
click at [244, 291] on div "Planned Maint No Crew" at bounding box center [327, 285] width 494 height 11
click at [480, 315] on link "LFPB / LBG - Handling - ADVANCED AIR SUPPORT LFPB" at bounding box center [517, 316] width 109 height 6
click at [501, 327] on div "LFPB / LBG - Handling - ADVANCED AIR SUPPORT LFPB" at bounding box center [516, 328] width 99 height 8
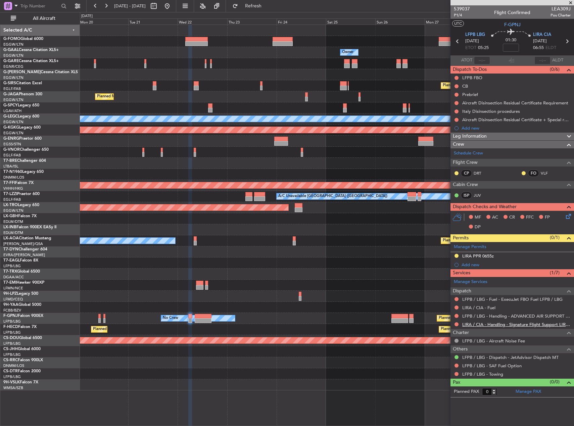
click at [475, 324] on link "LIRA / CIA - Handling - Signature Flight Support LIRA / CIA" at bounding box center [517, 325] width 109 height 6
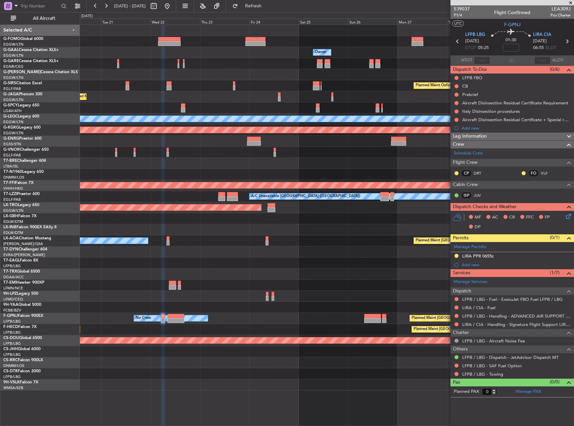
click at [382, 243] on div "Owner Owner Planned Maint Oxford (Kidlington) Planned Maint Paris (Le Bourget) …" at bounding box center [327, 208] width 494 height 366
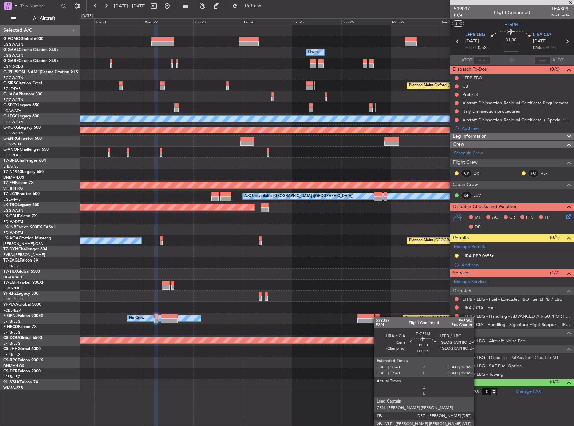
click at [377, 317] on div at bounding box center [378, 316] width 4 height 5
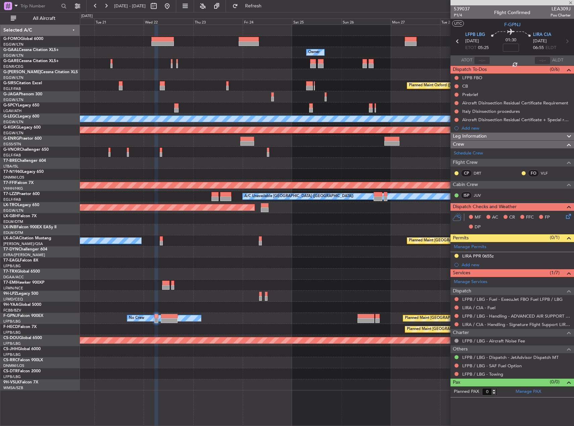
click at [351, 297] on div at bounding box center [327, 296] width 494 height 11
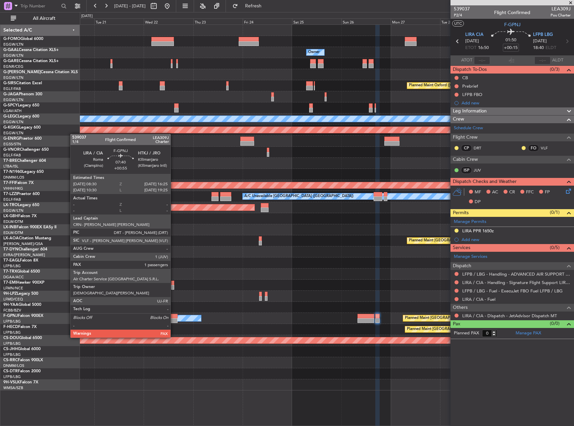
click at [169, 319] on div at bounding box center [169, 320] width 16 height 5
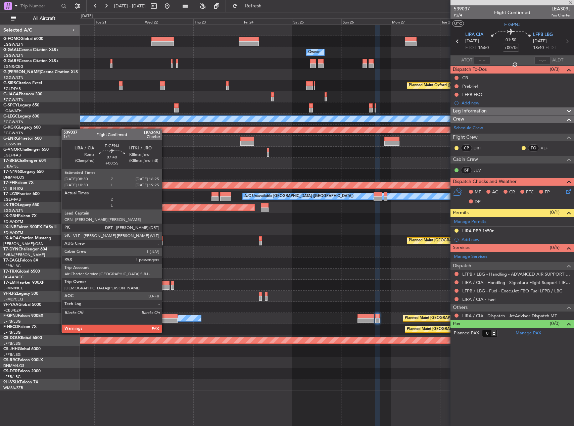
type input "+00:55"
type input "6"
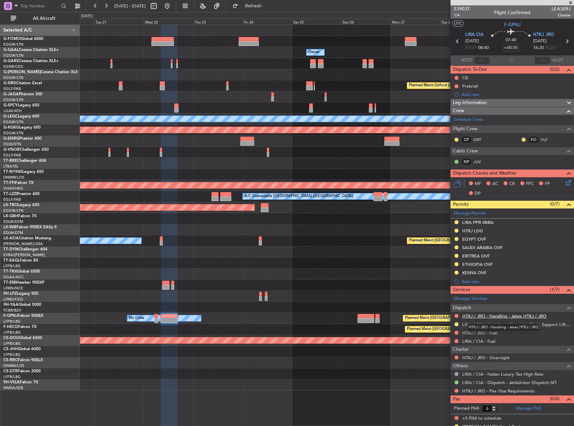
click at [493, 316] on link "HTKJ / JRO - Handling - Jetex HTKJ / JRO" at bounding box center [505, 316] width 84 height 6
click at [268, 7] on span "Refresh" at bounding box center [254, 6] width 28 height 5
click at [306, 263] on div at bounding box center [327, 263] width 494 height 11
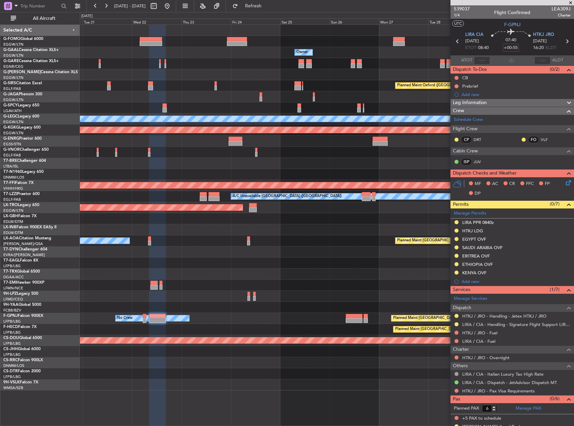
click at [354, 371] on div at bounding box center [327, 374] width 494 height 11
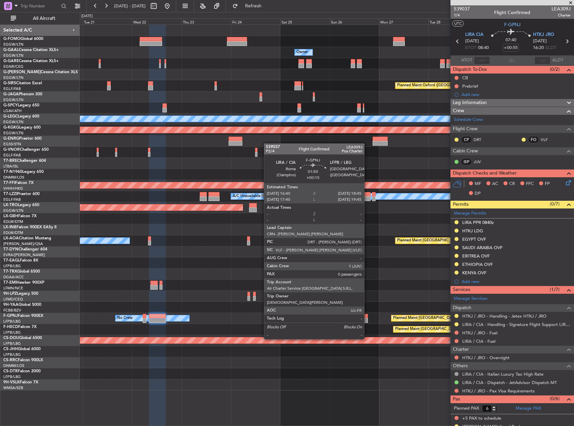
click at [368, 320] on div at bounding box center [366, 320] width 4 height 5
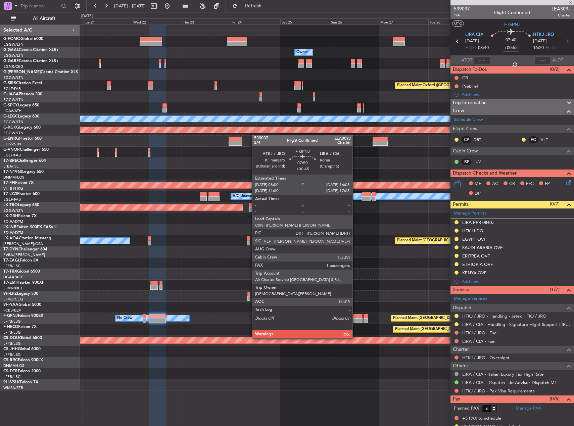
type input "+00:15"
type input "0"
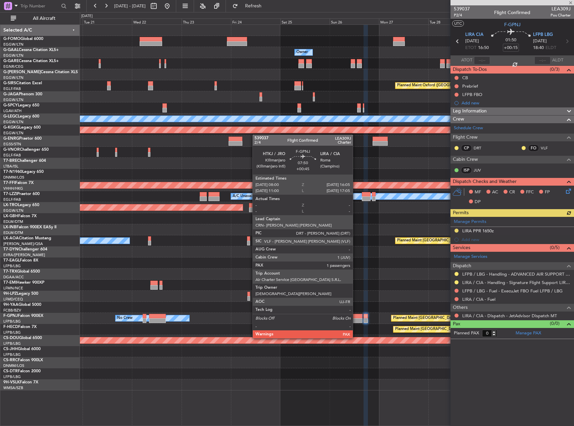
click at [356, 320] on div at bounding box center [354, 320] width 17 height 5
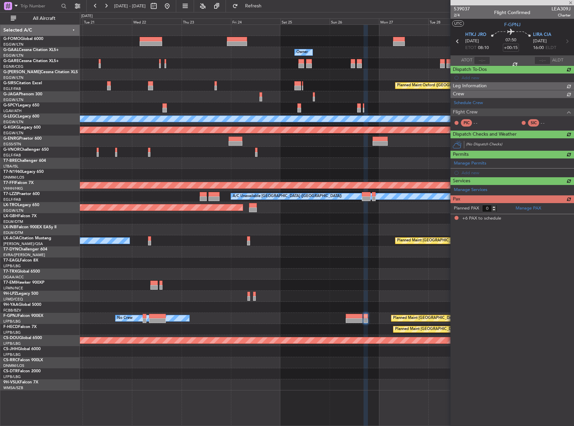
type input "+00:45"
type input "6"
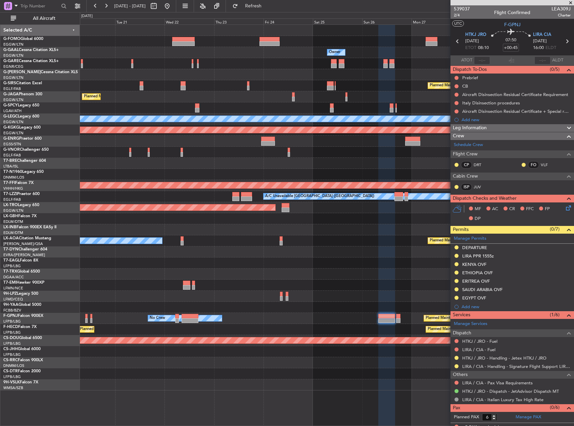
click at [392, 294] on div at bounding box center [327, 296] width 494 height 11
